Goal: Information Seeking & Learning: Learn about a topic

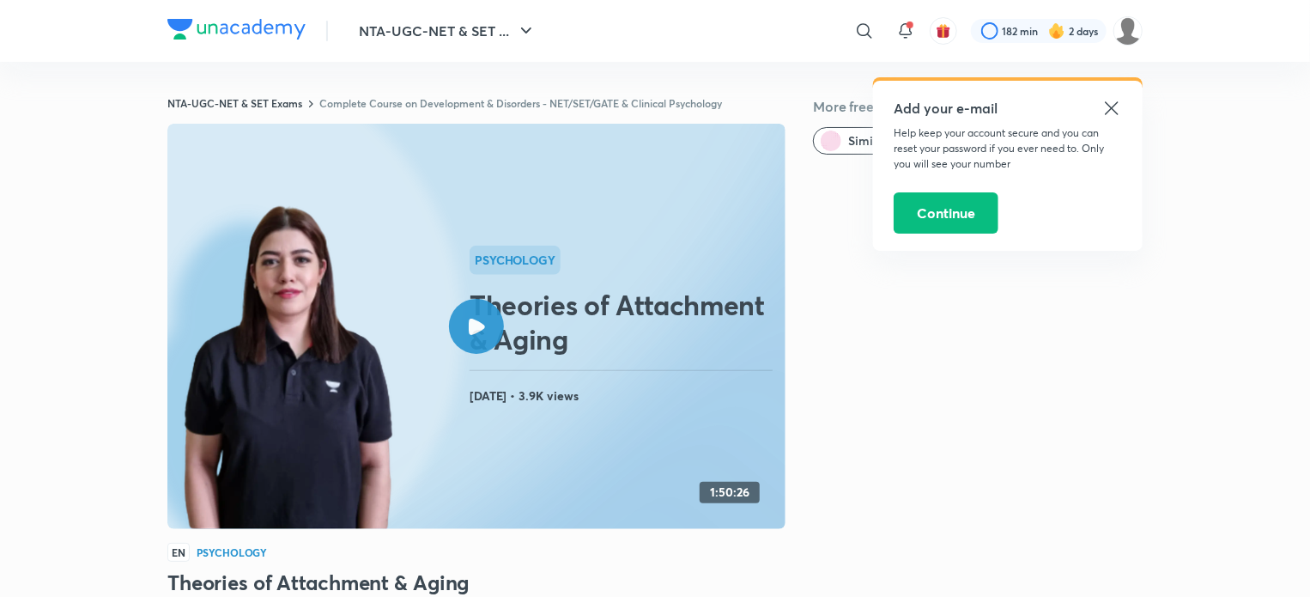
click at [1119, 106] on icon at bounding box center [1111, 108] width 21 height 21
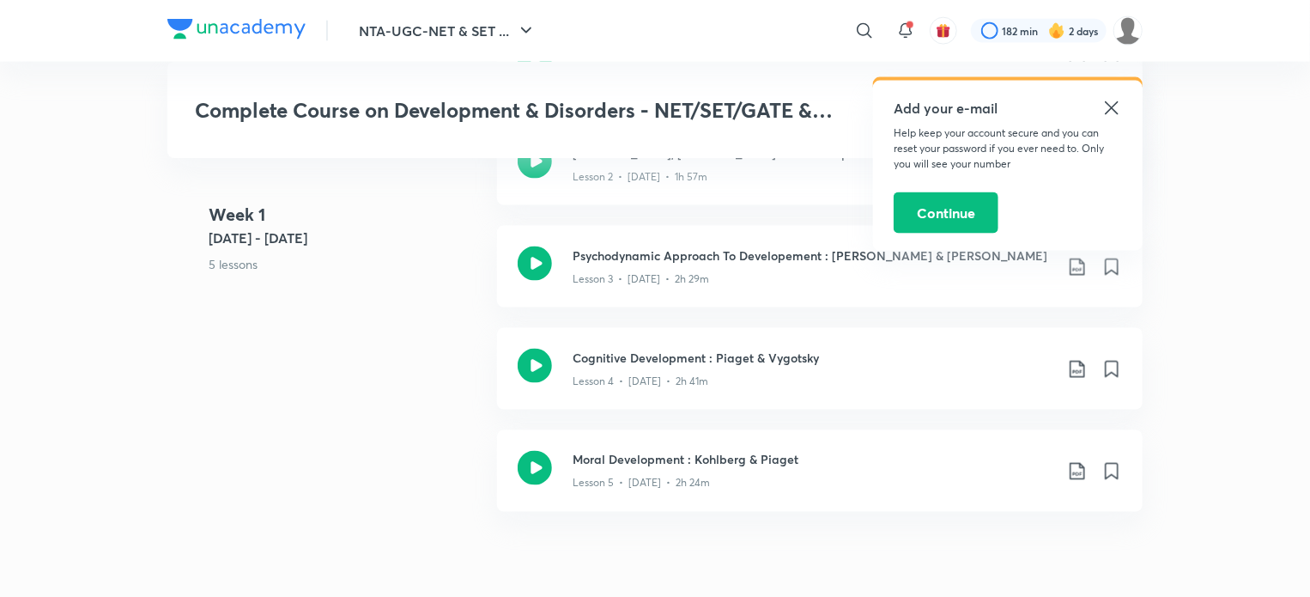
scroll to position [1154, 0]
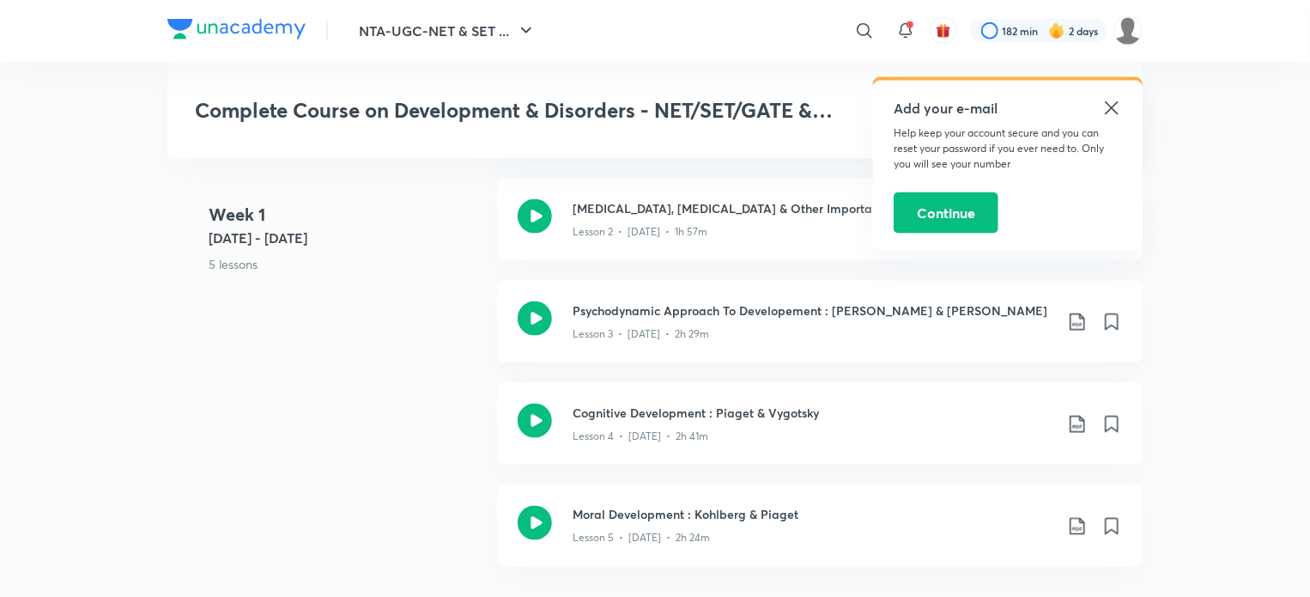
click at [1112, 109] on icon at bounding box center [1111, 107] width 13 height 13
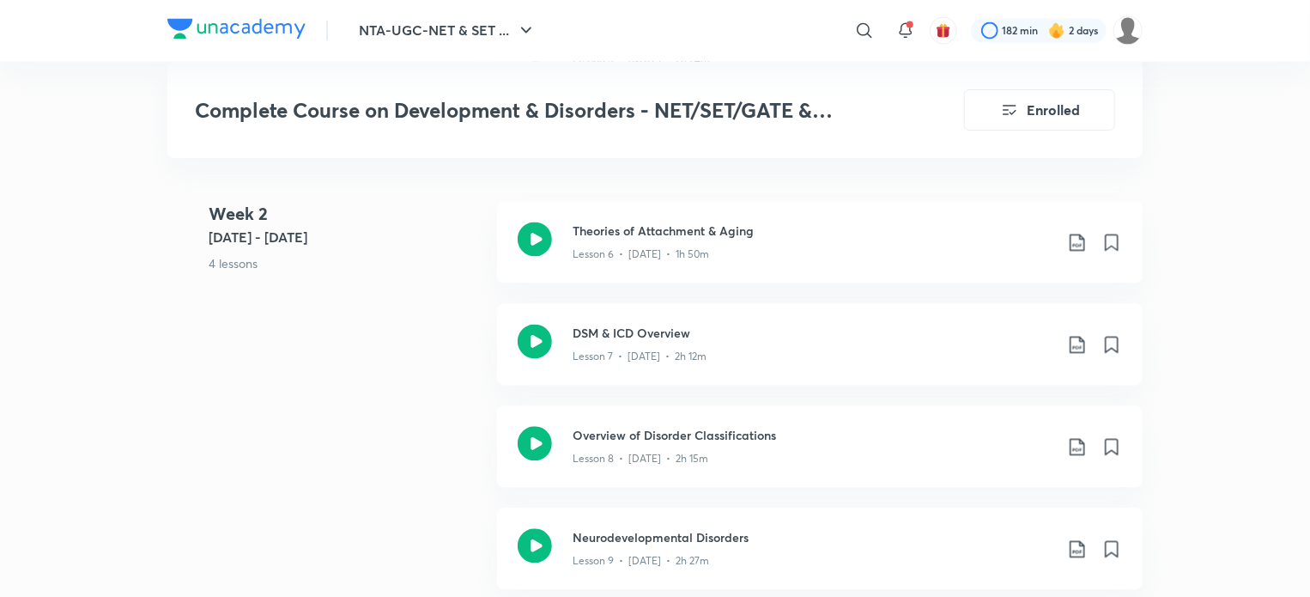
scroll to position [1631, 0]
